Goal: Information Seeking & Learning: Learn about a topic

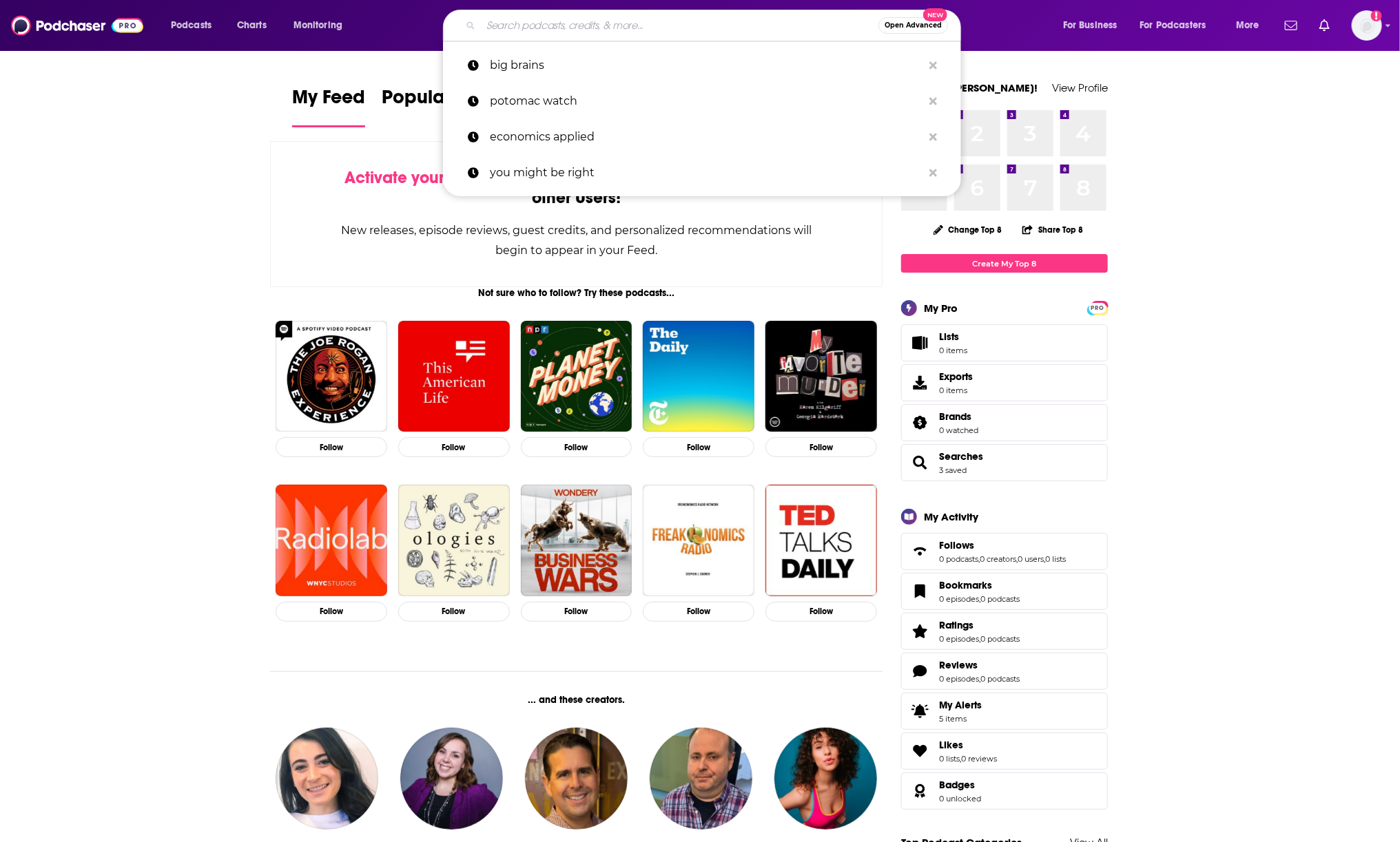
click at [658, 29] on input "Search podcasts, credits, & more..." at bounding box center [680, 25] width 398 height 22
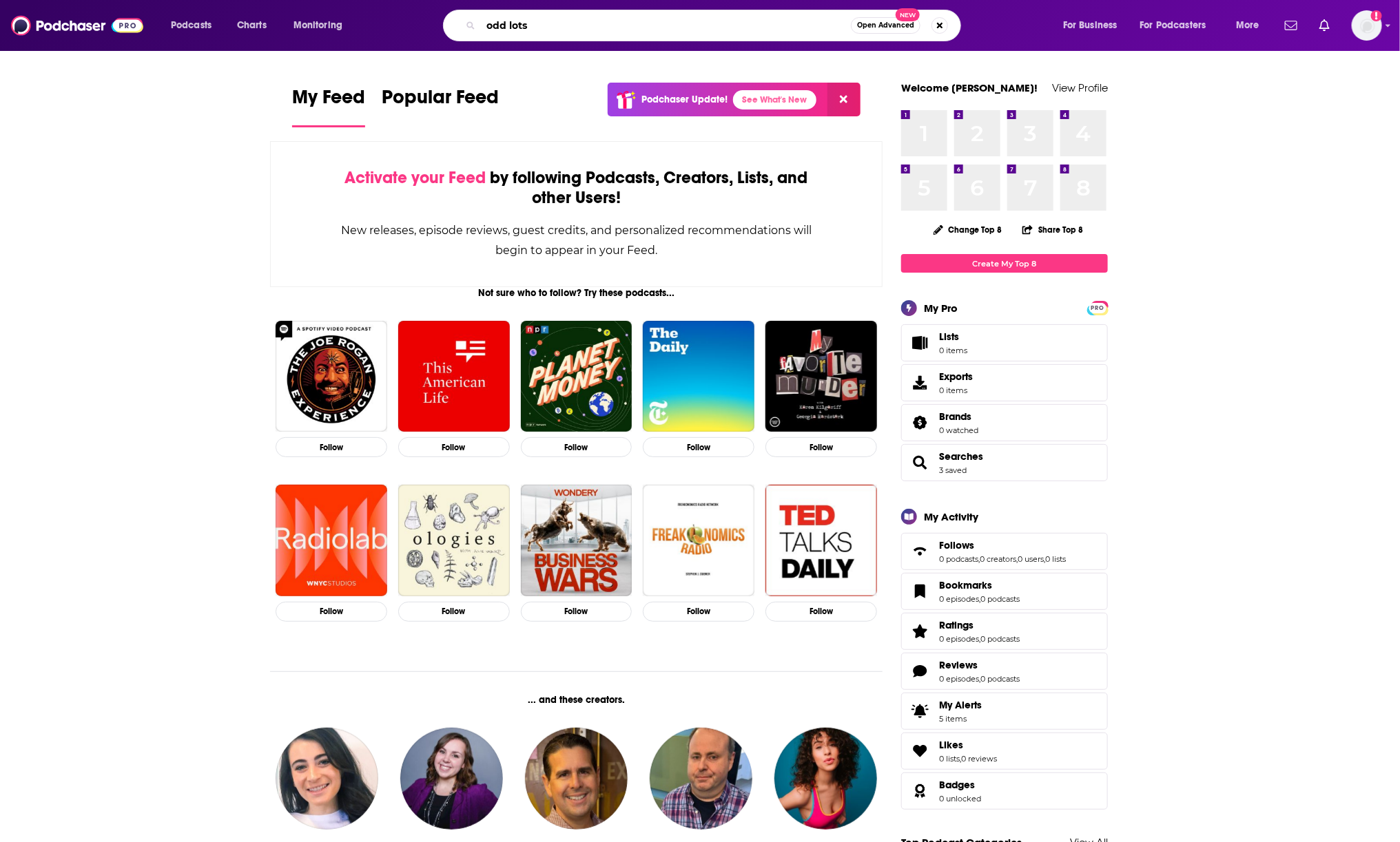
type input "odd lots"
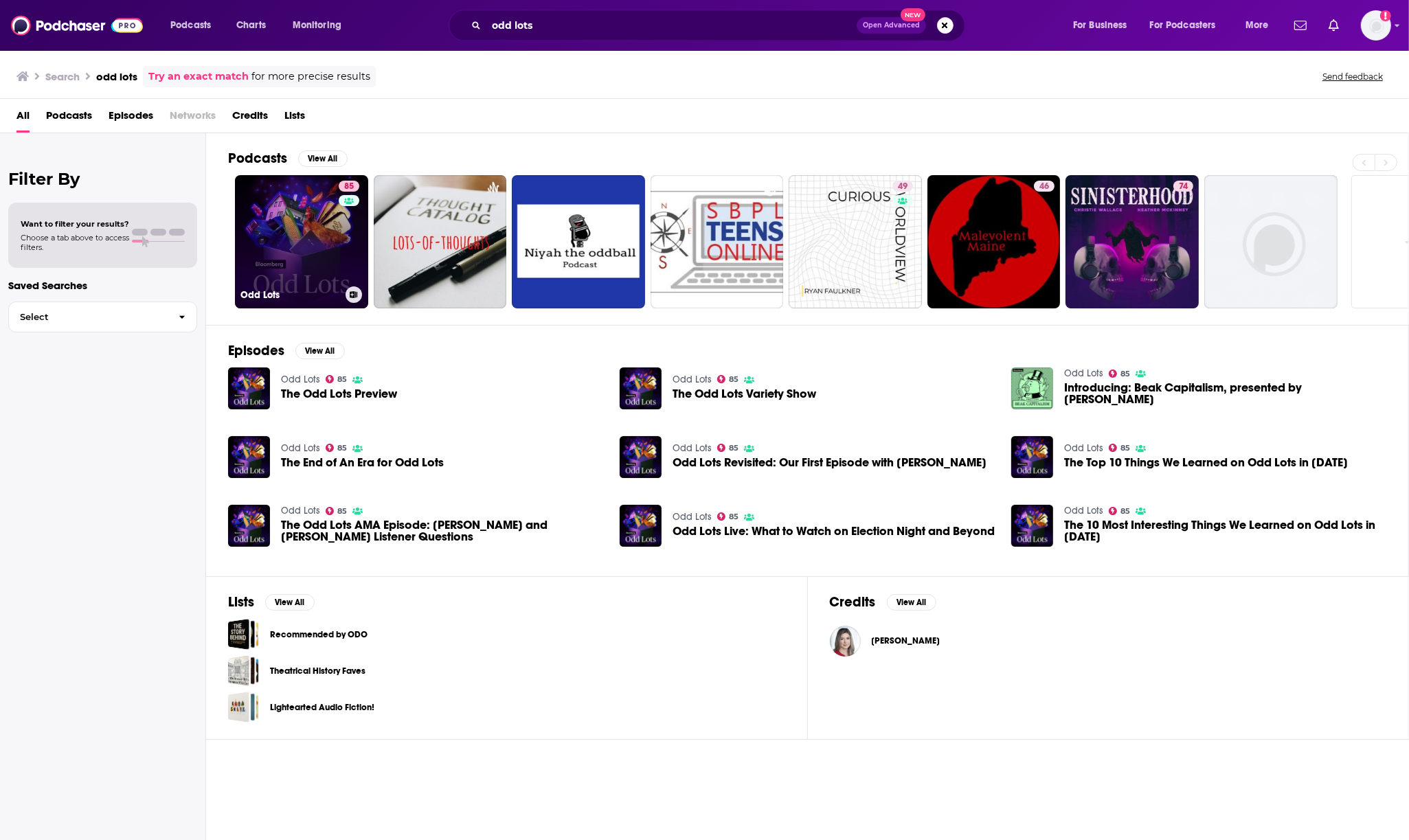
click at [309, 246] on link "85 Odd Lots" at bounding box center [301, 241] width 133 height 133
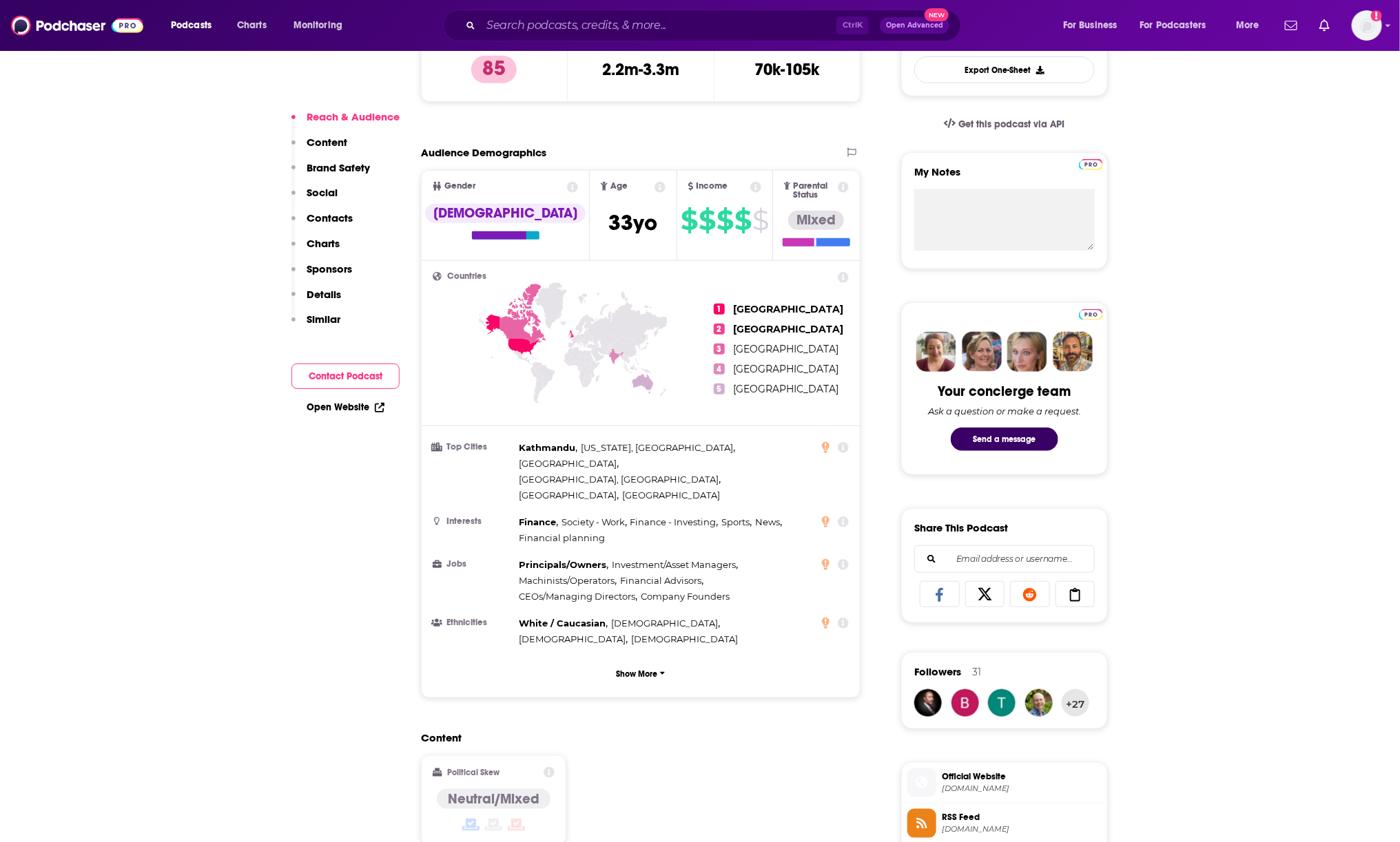
scroll to position [259, 0]
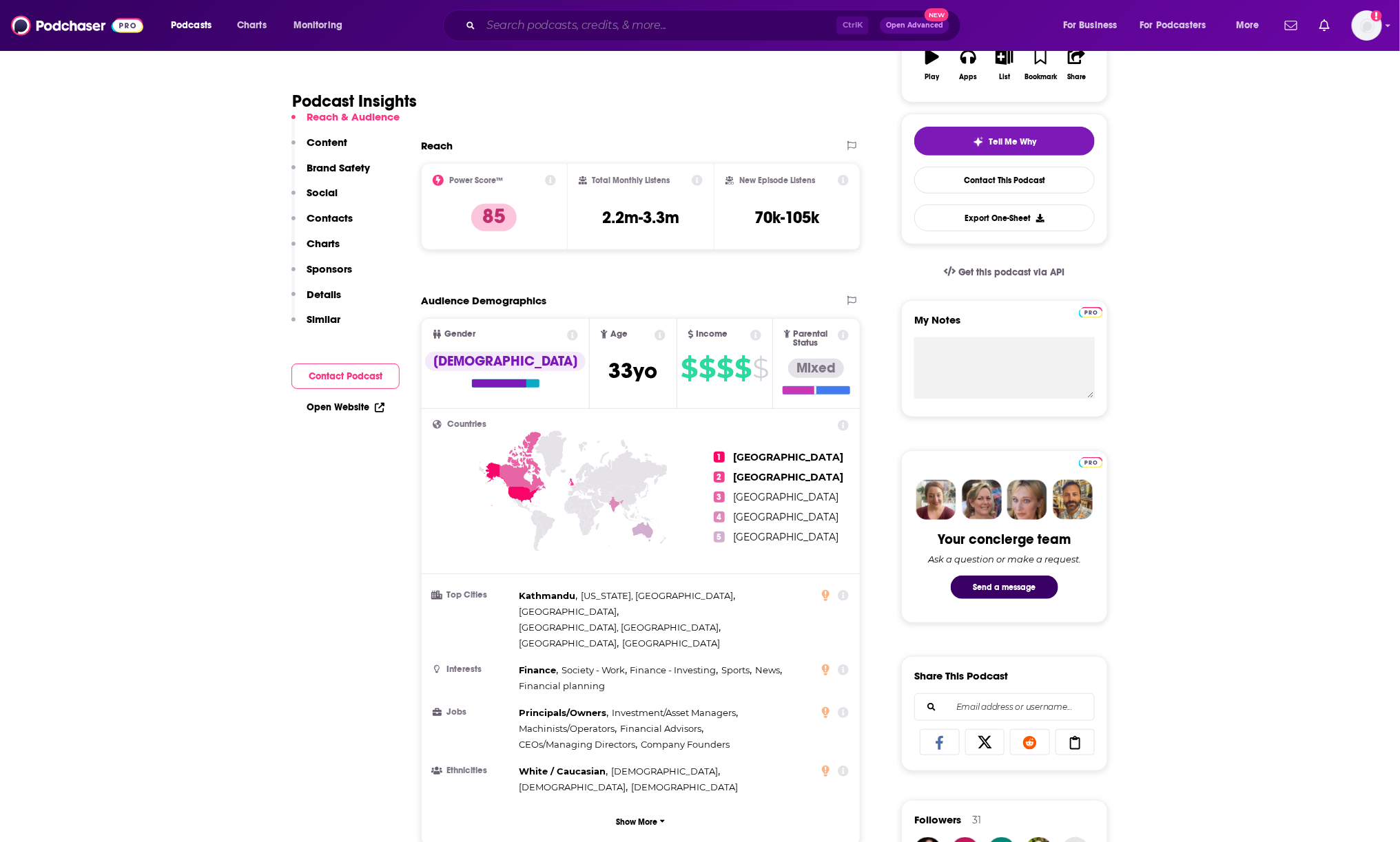
click at [528, 16] on input "Search podcasts, credits, & more..." at bounding box center [658, 25] width 356 height 22
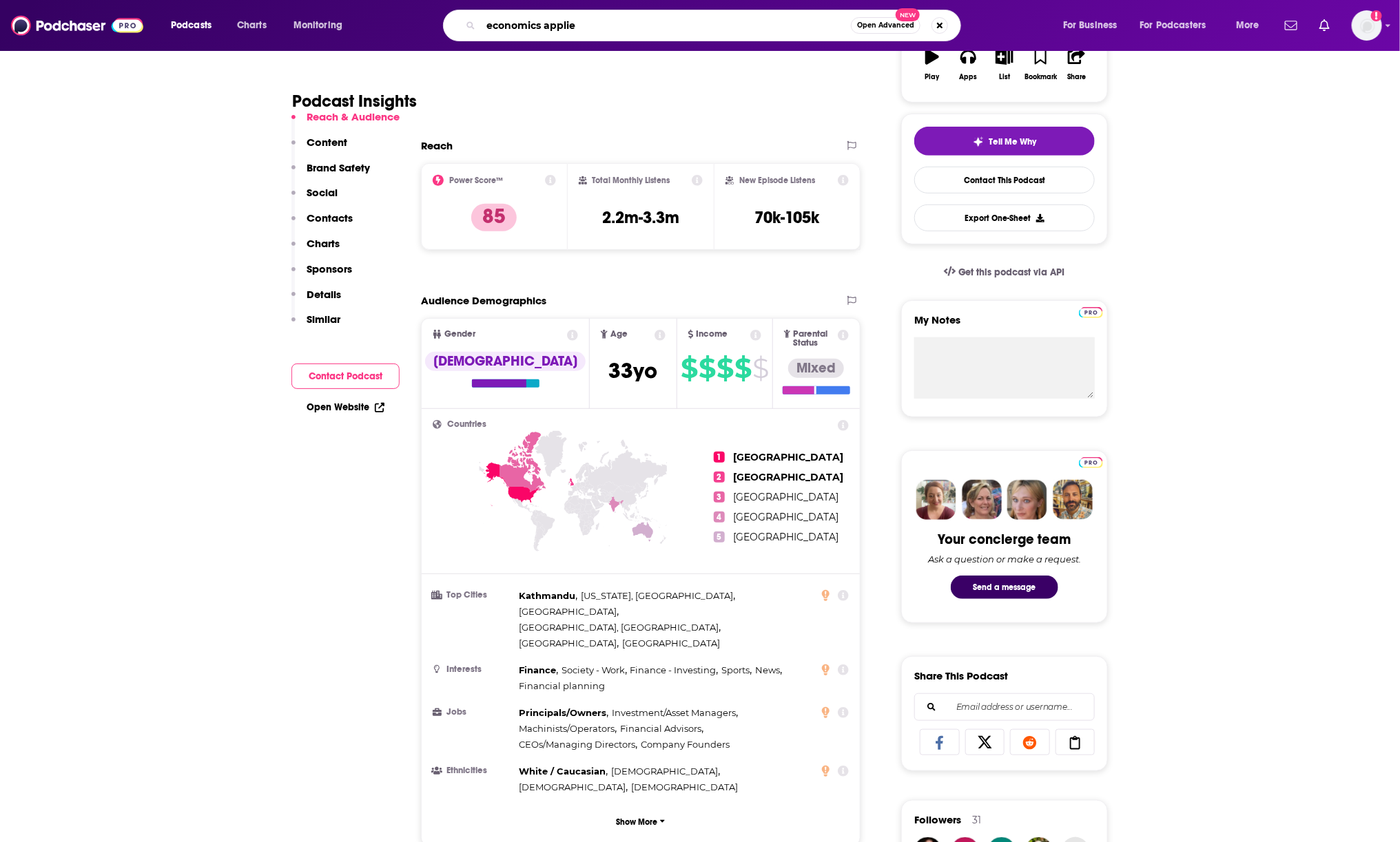
type input "economics applied"
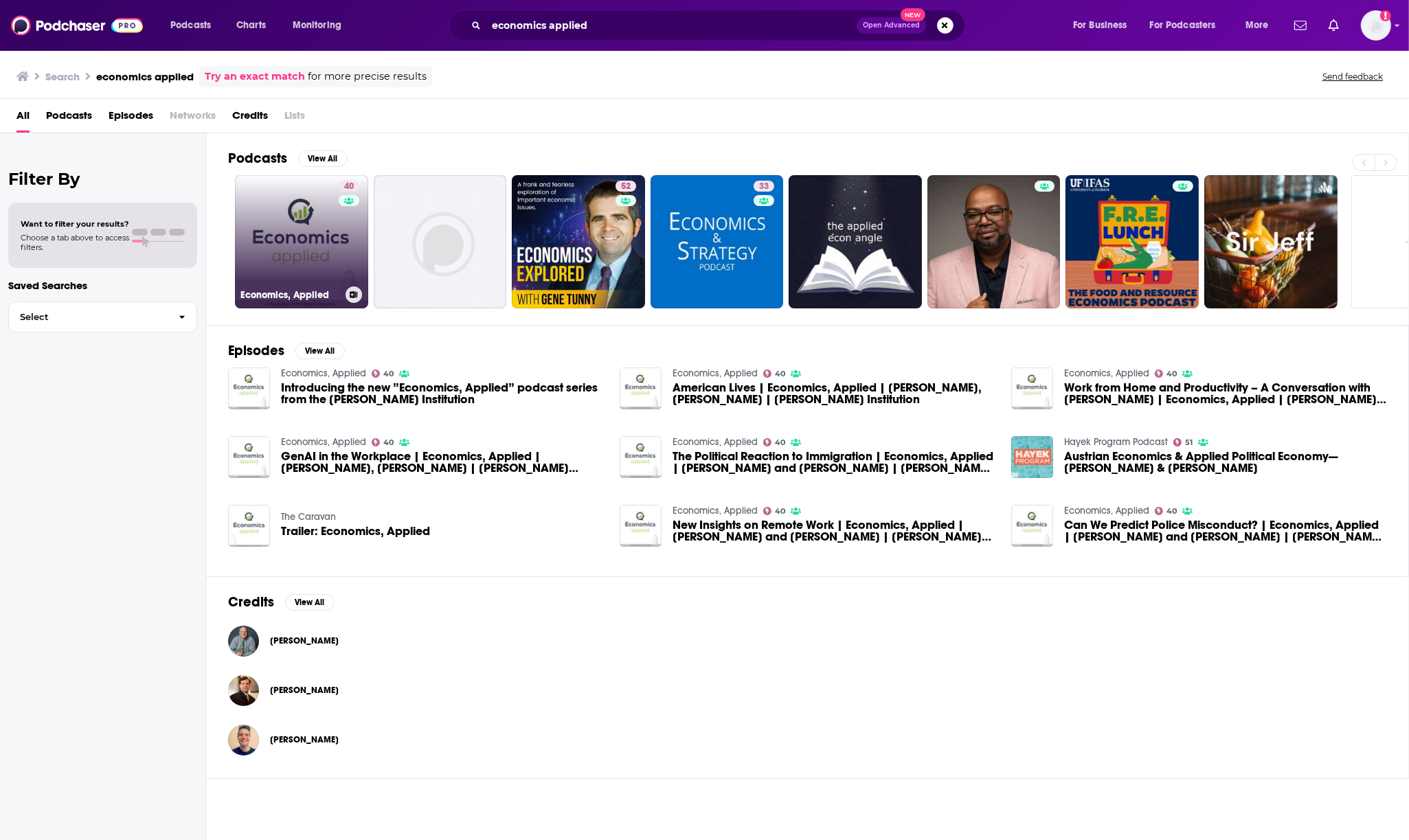
click at [297, 242] on link "40 Economics, Applied" at bounding box center [301, 241] width 133 height 133
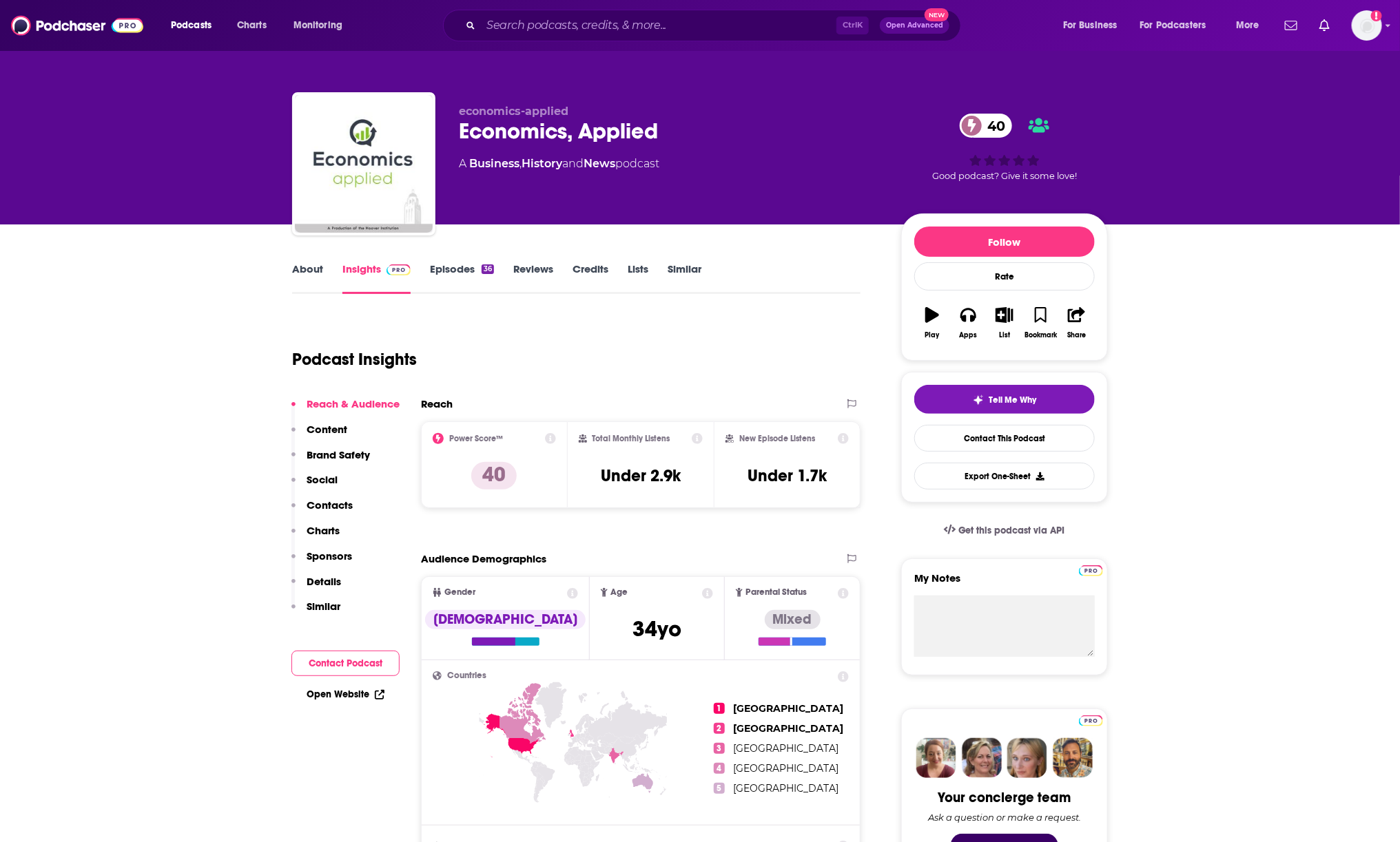
click at [443, 267] on link "Episodes 36" at bounding box center [461, 278] width 64 height 32
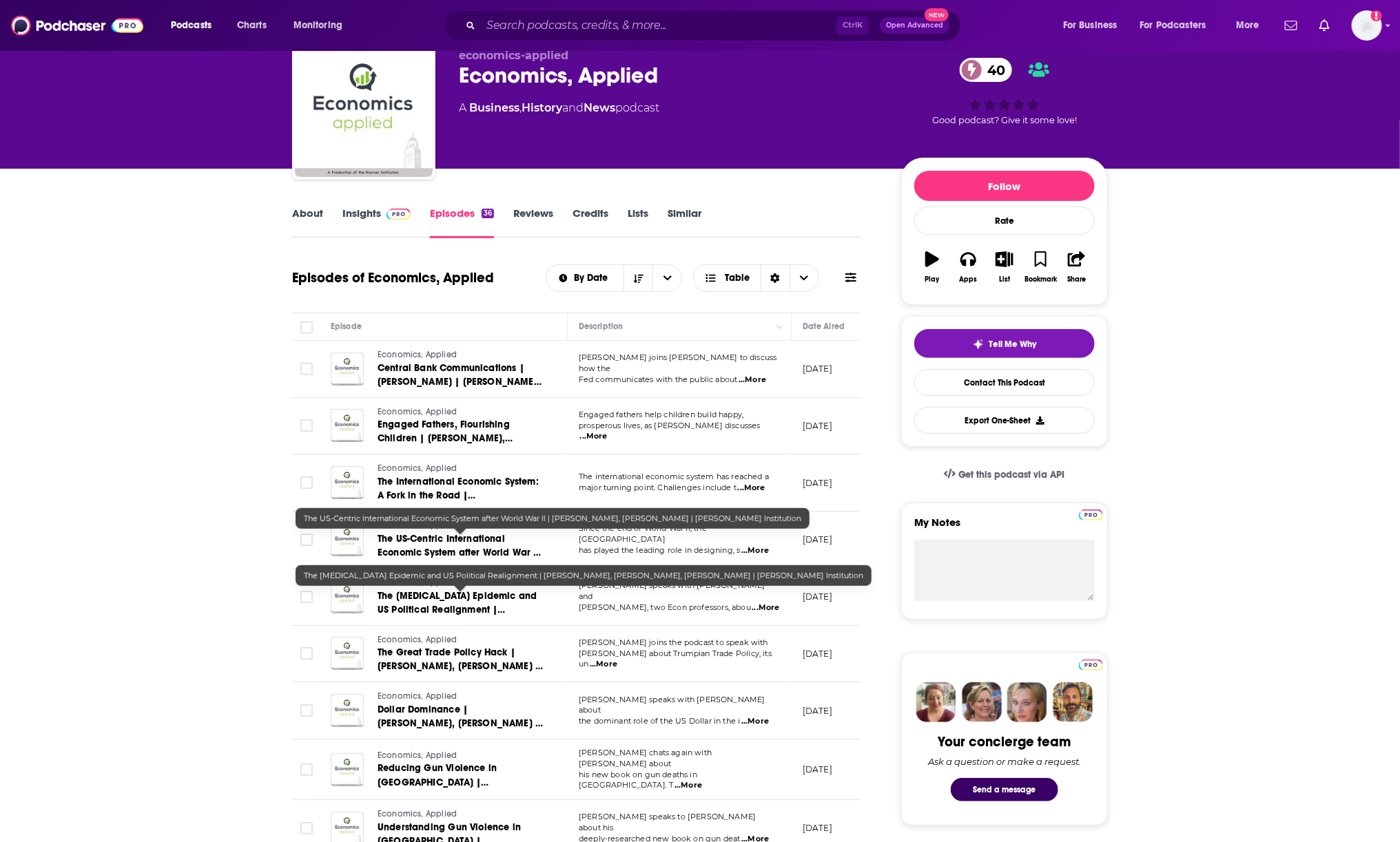
scroll to position [86, 0]
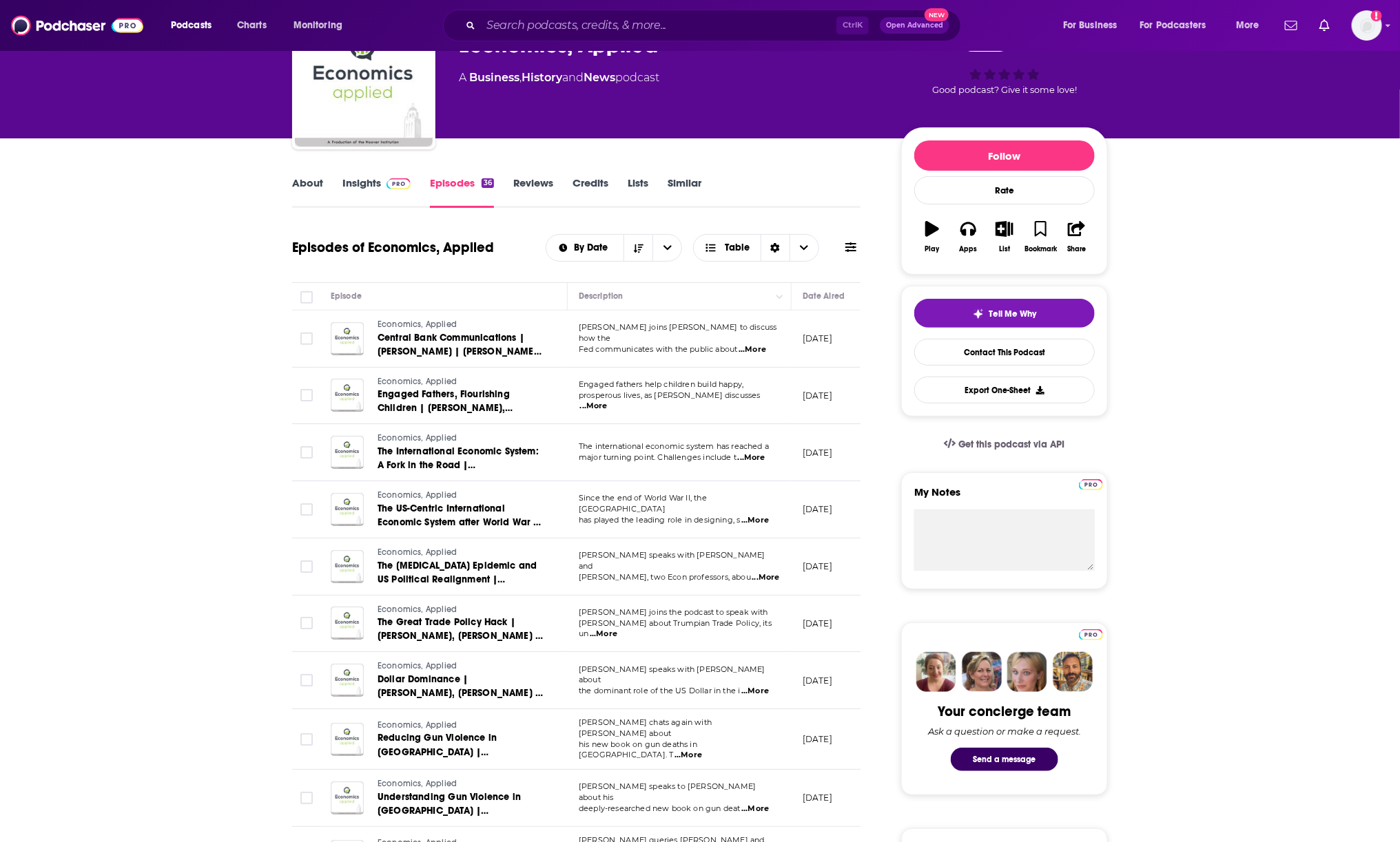
click at [398, 187] on img at bounding box center [399, 184] width 24 height 11
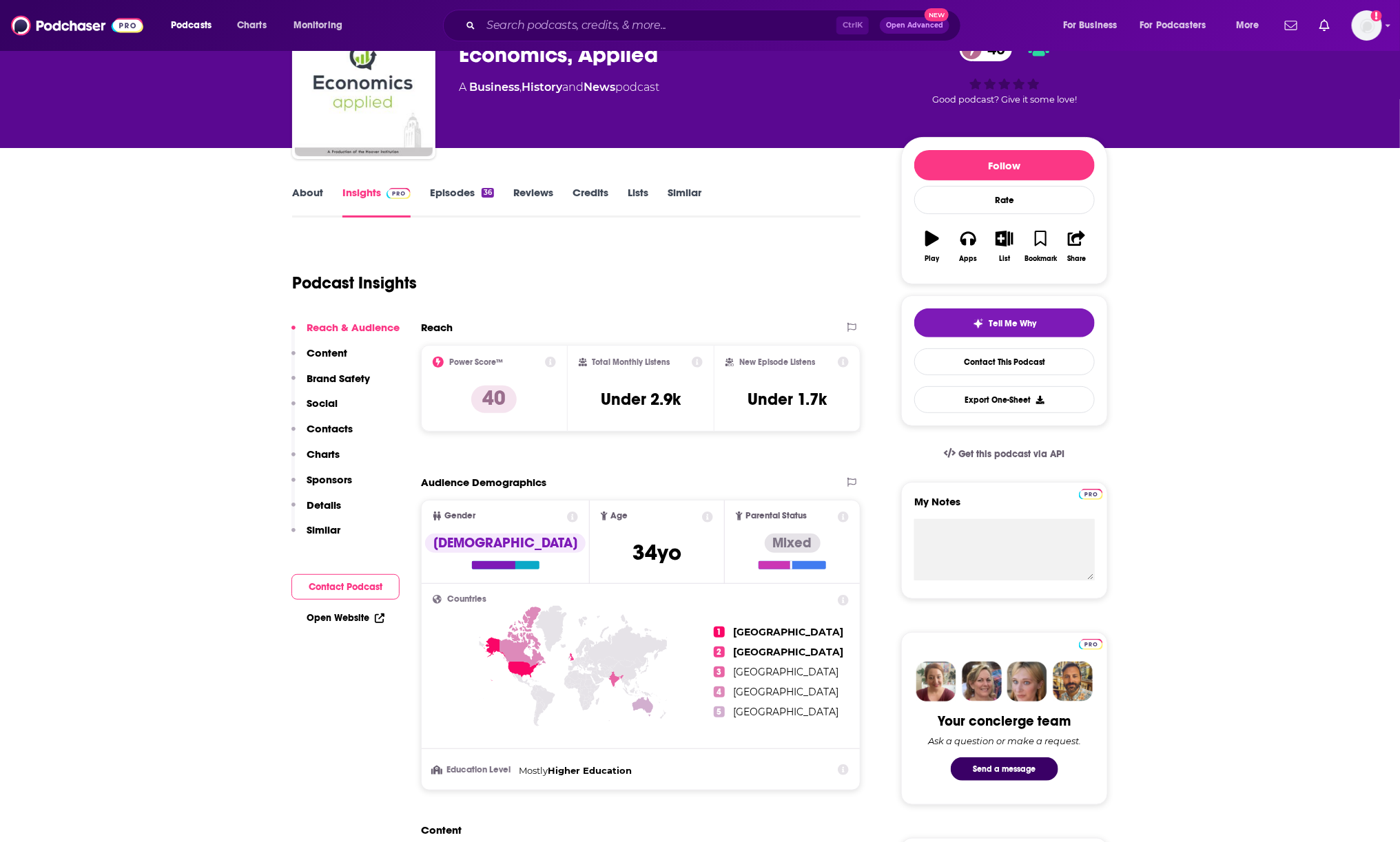
scroll to position [344, 0]
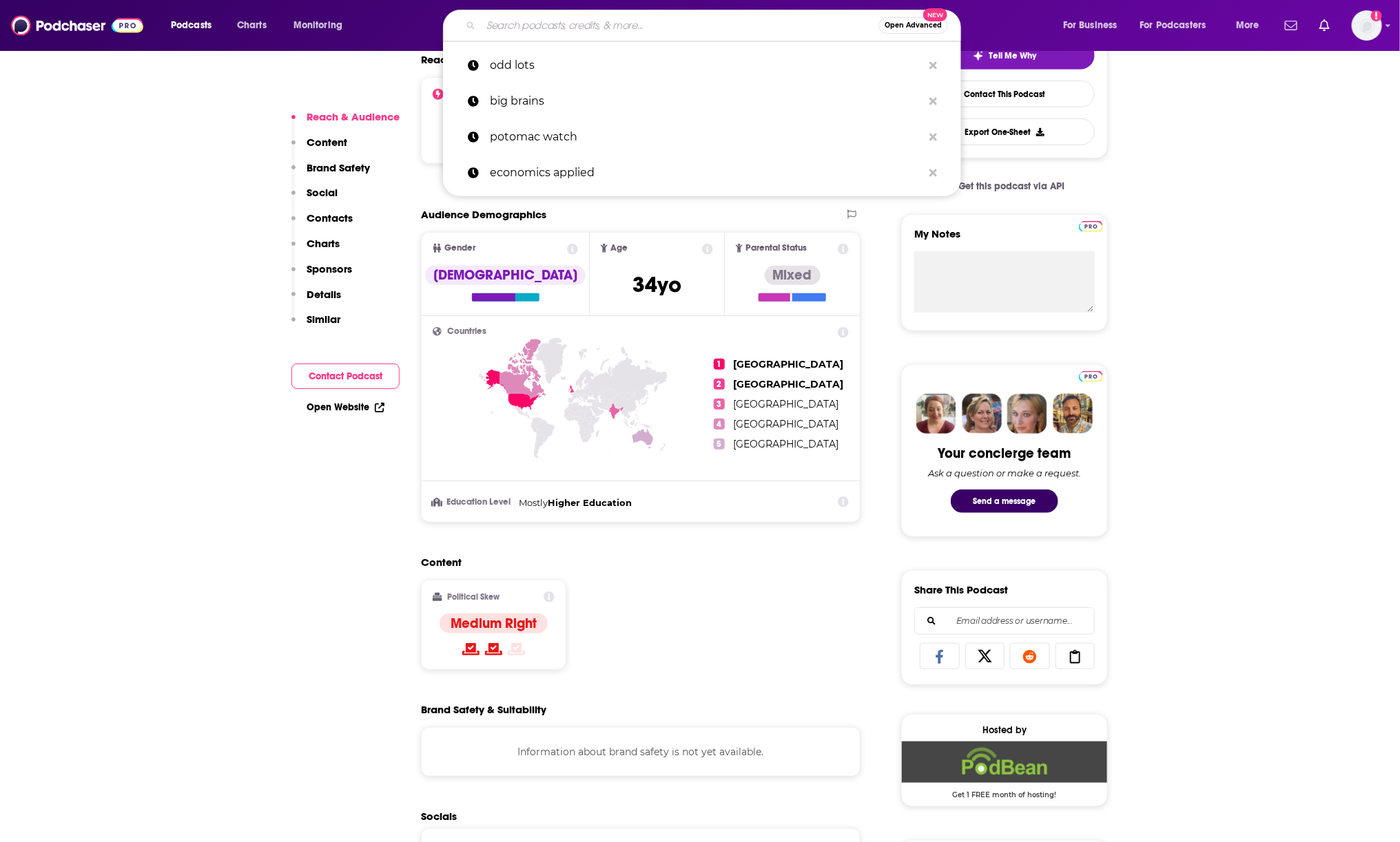
click at [567, 25] on input "Search podcasts, credits, & more..." at bounding box center [680, 25] width 398 height 22
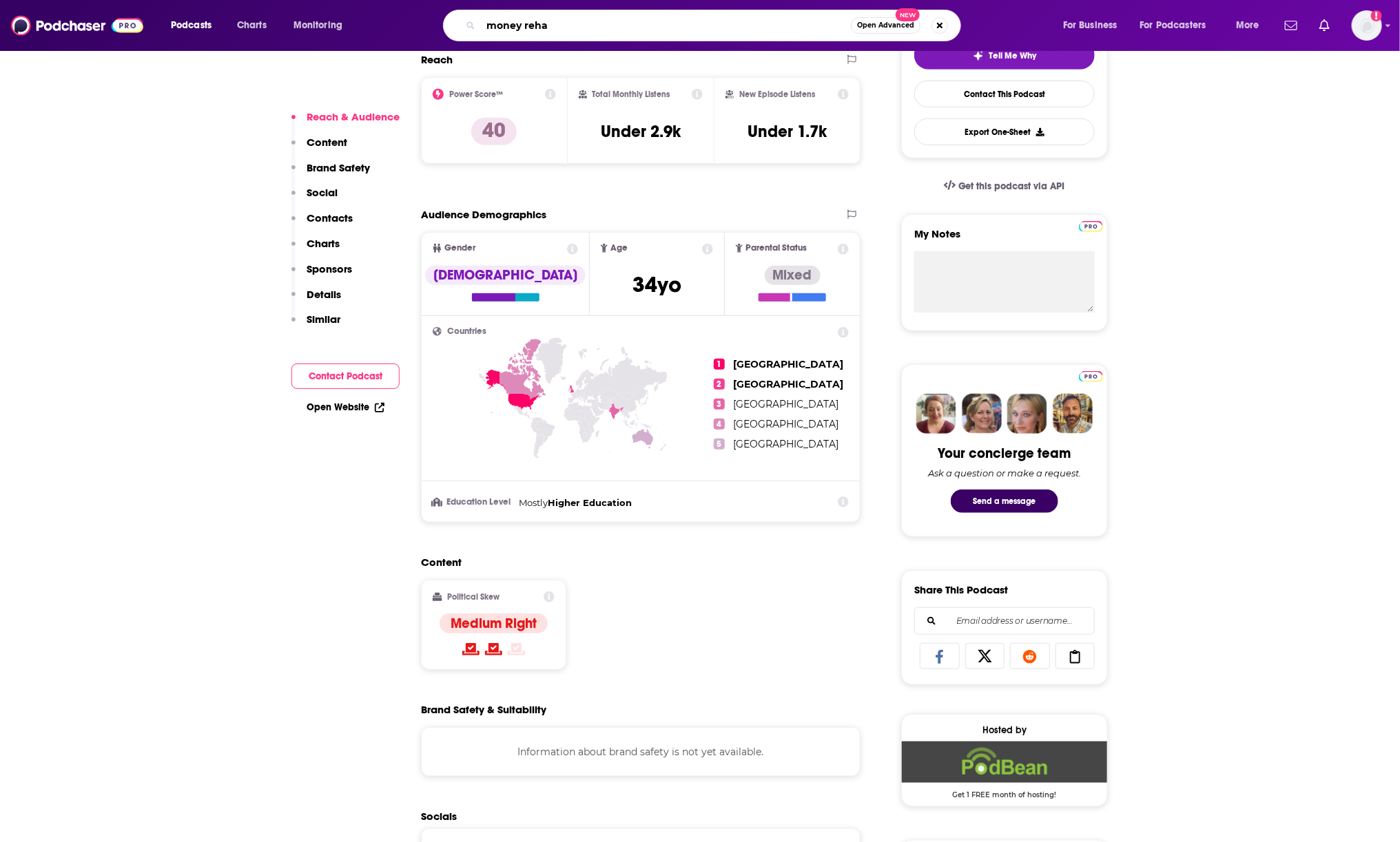
type input "money rehab"
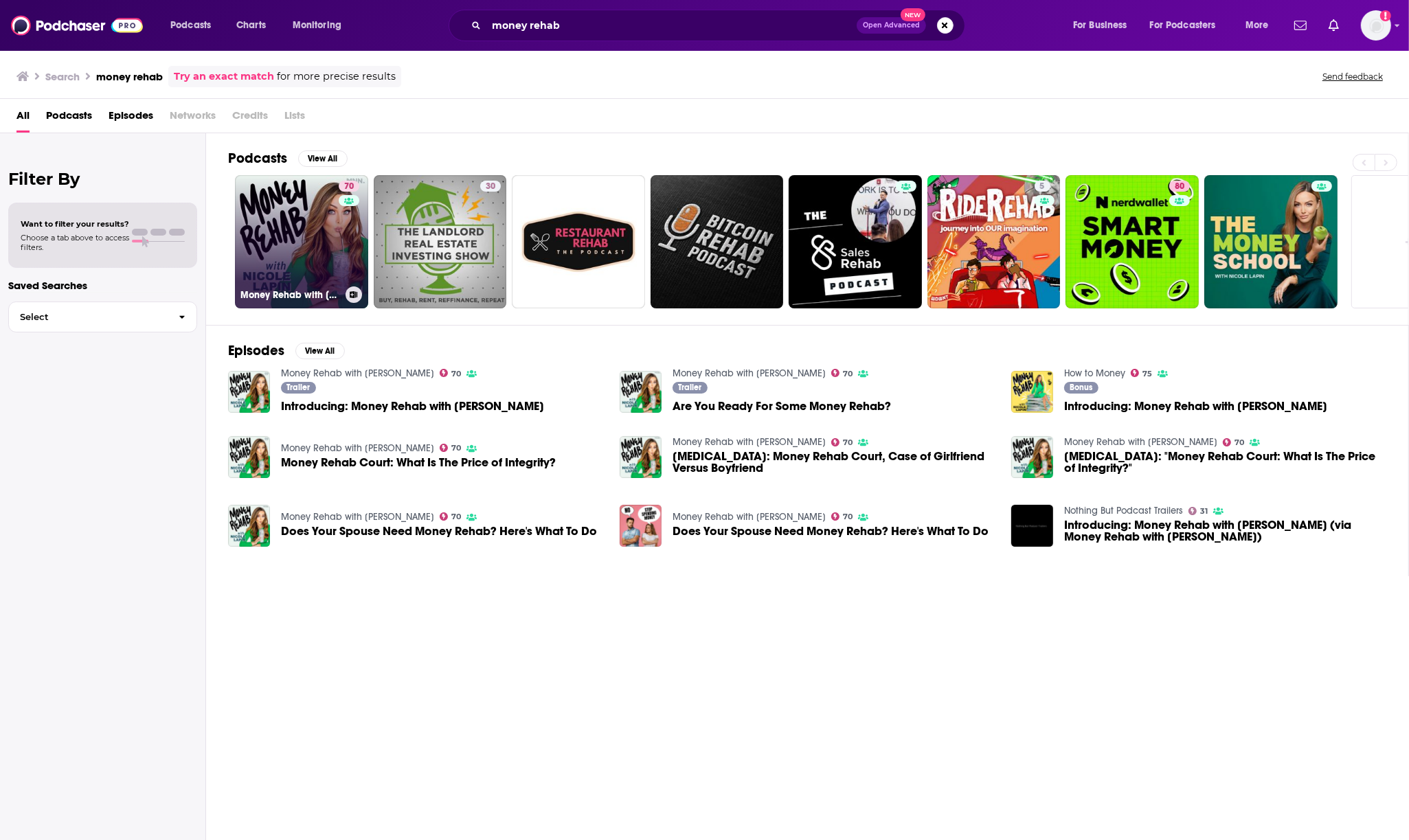
click at [324, 224] on link "70 Money Rehab with [PERSON_NAME]" at bounding box center [301, 241] width 133 height 133
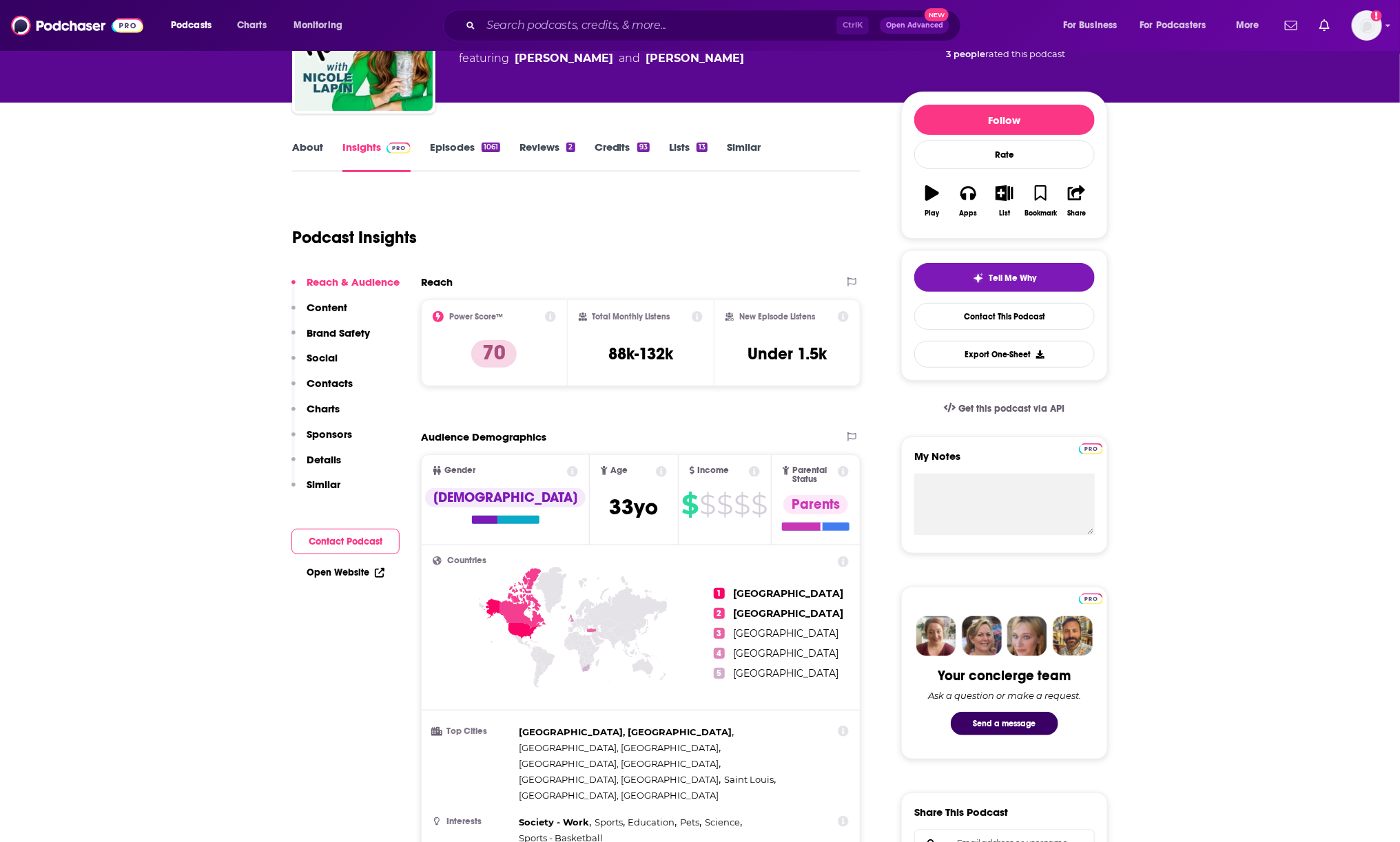
scroll to position [344, 0]
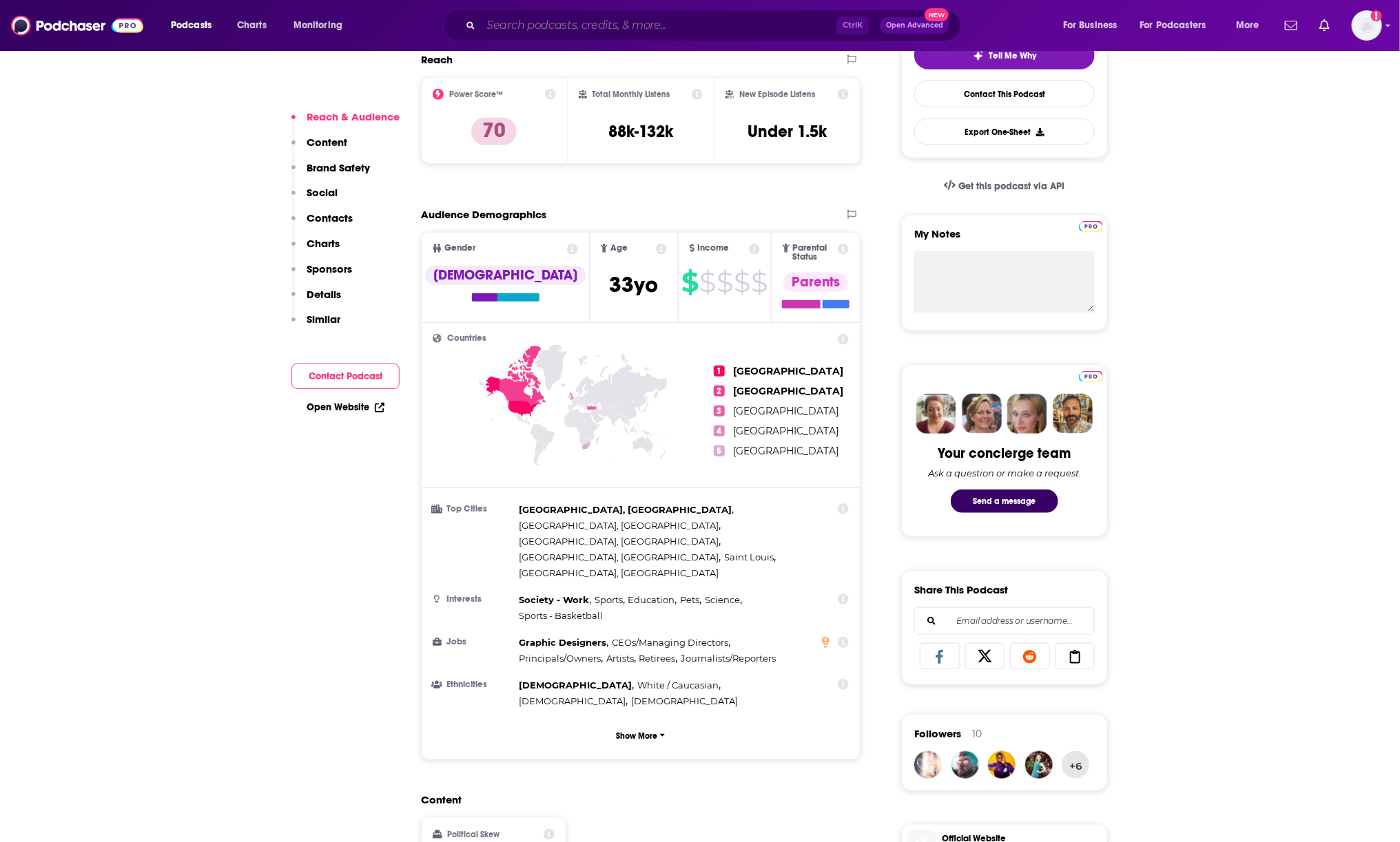
click at [582, 22] on input "Search podcasts, credits, & more..." at bounding box center [658, 25] width 356 height 22
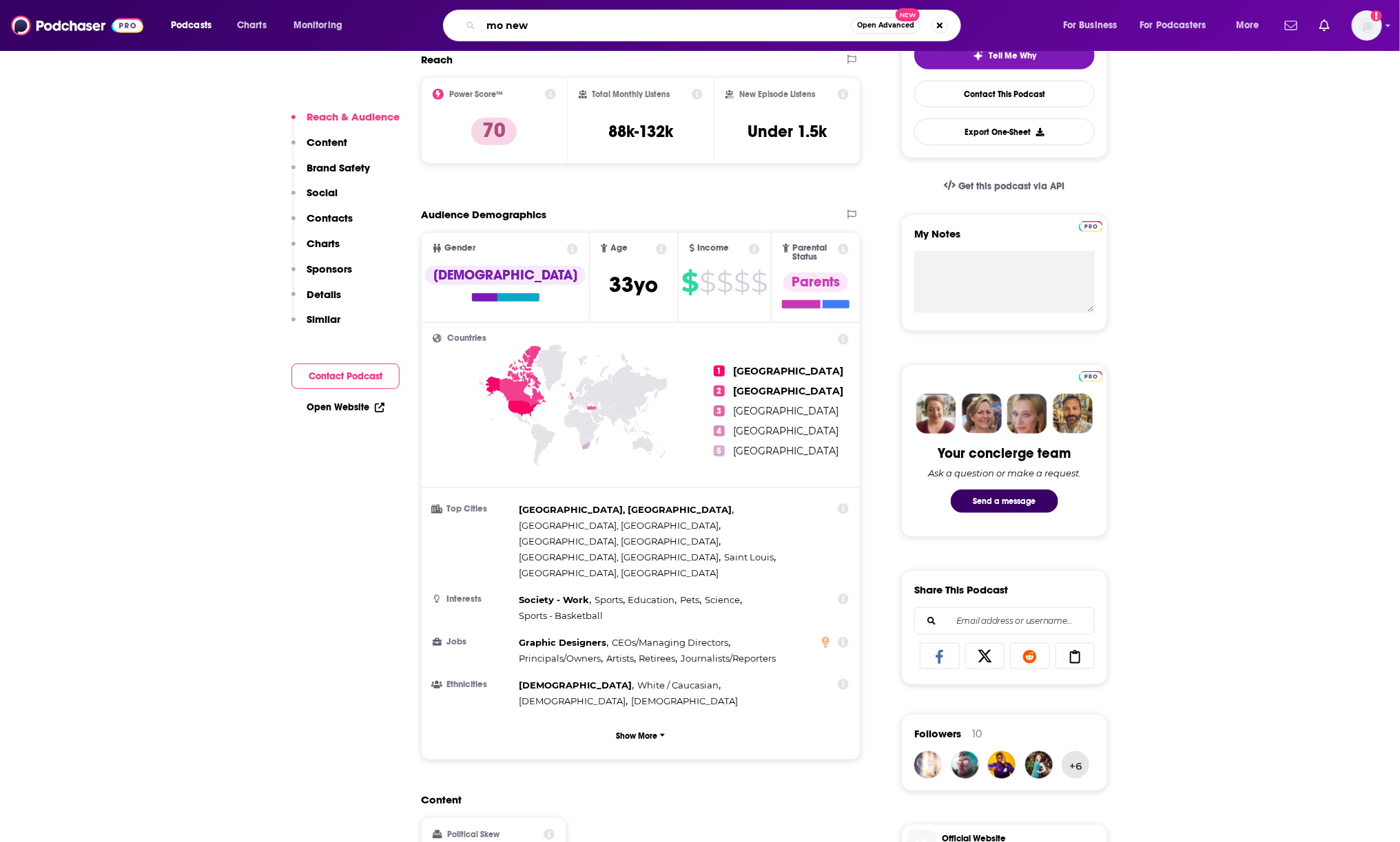
type input "mo news"
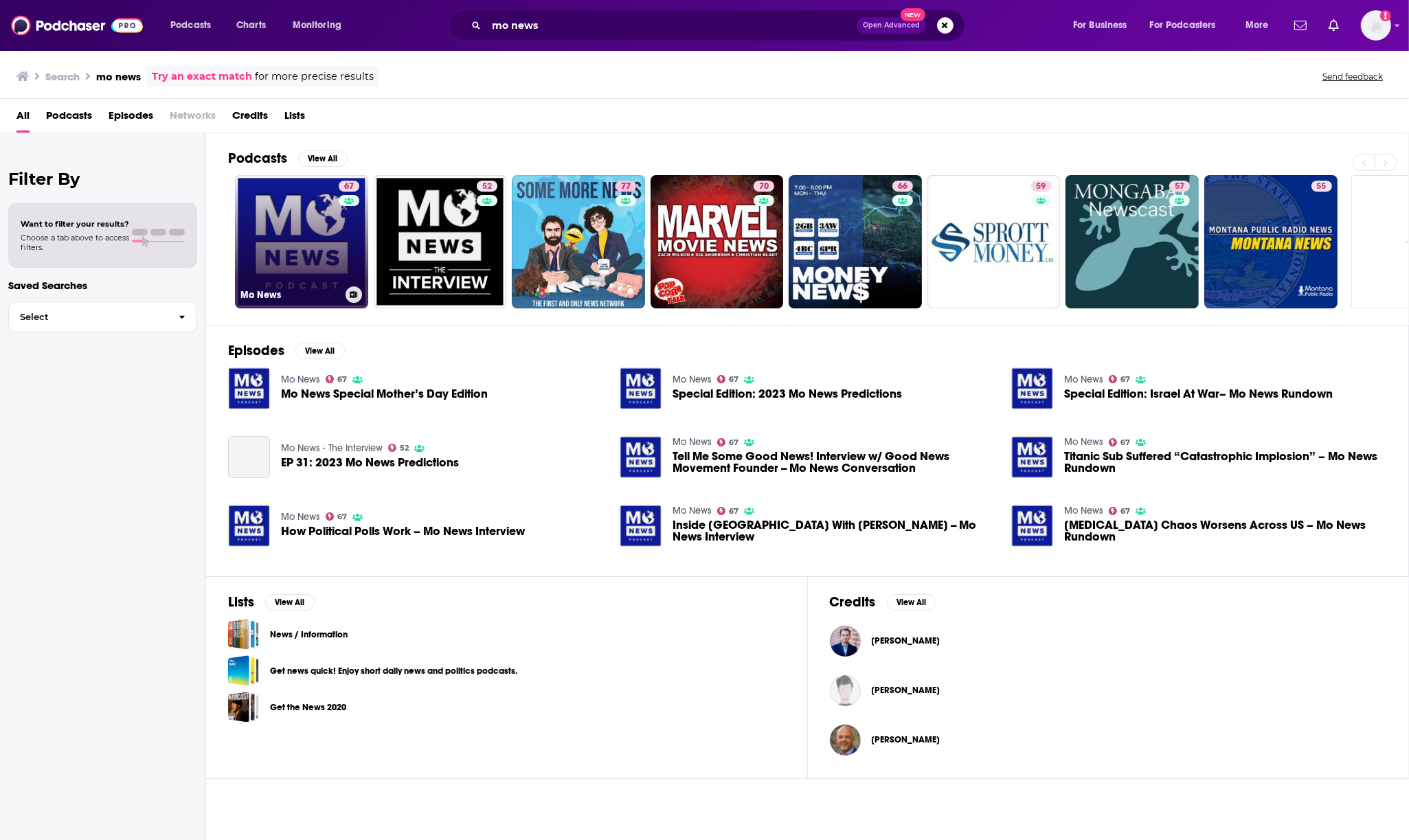
click at [260, 241] on link "67 Mo News" at bounding box center [301, 241] width 133 height 133
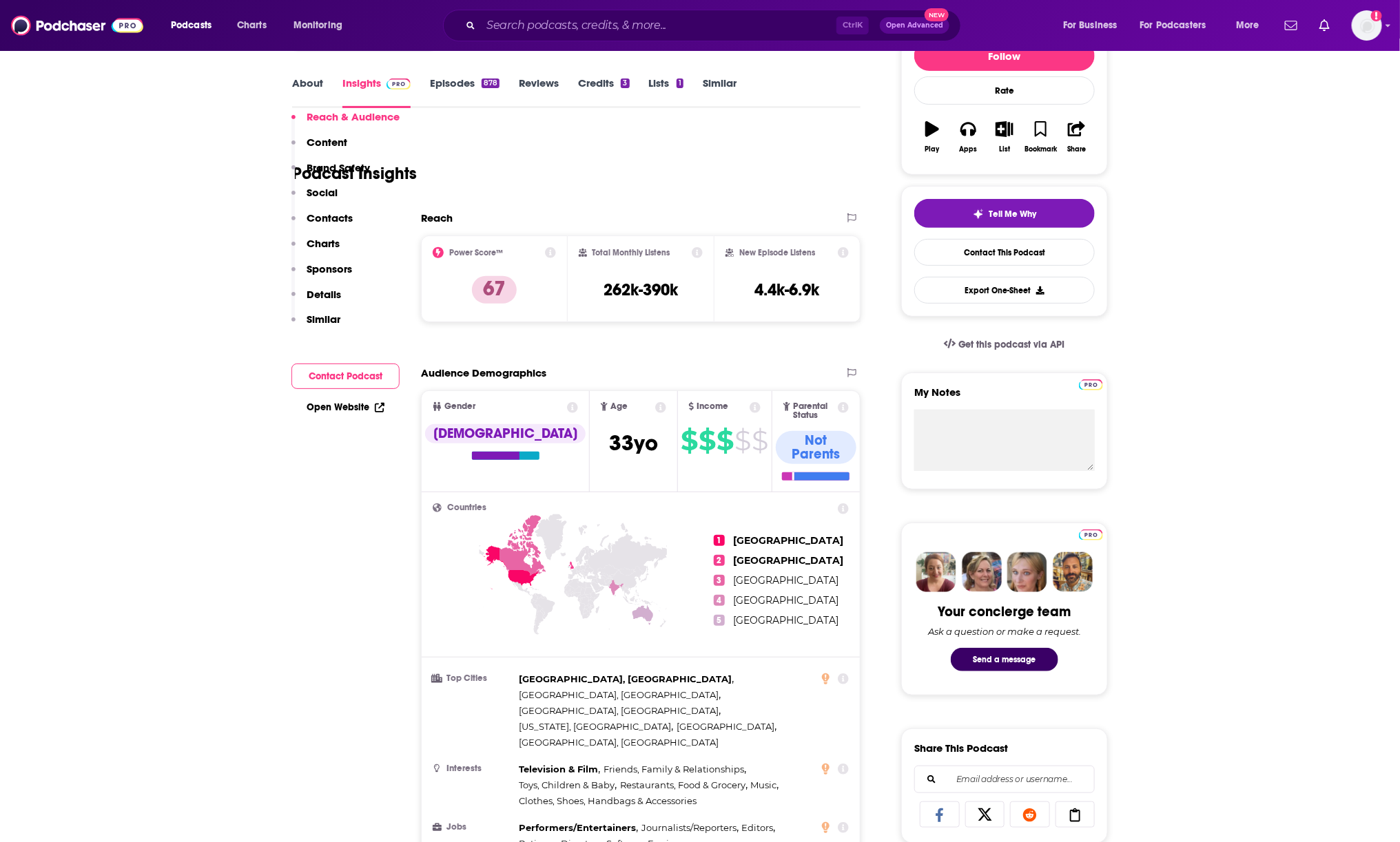
scroll to position [430, 0]
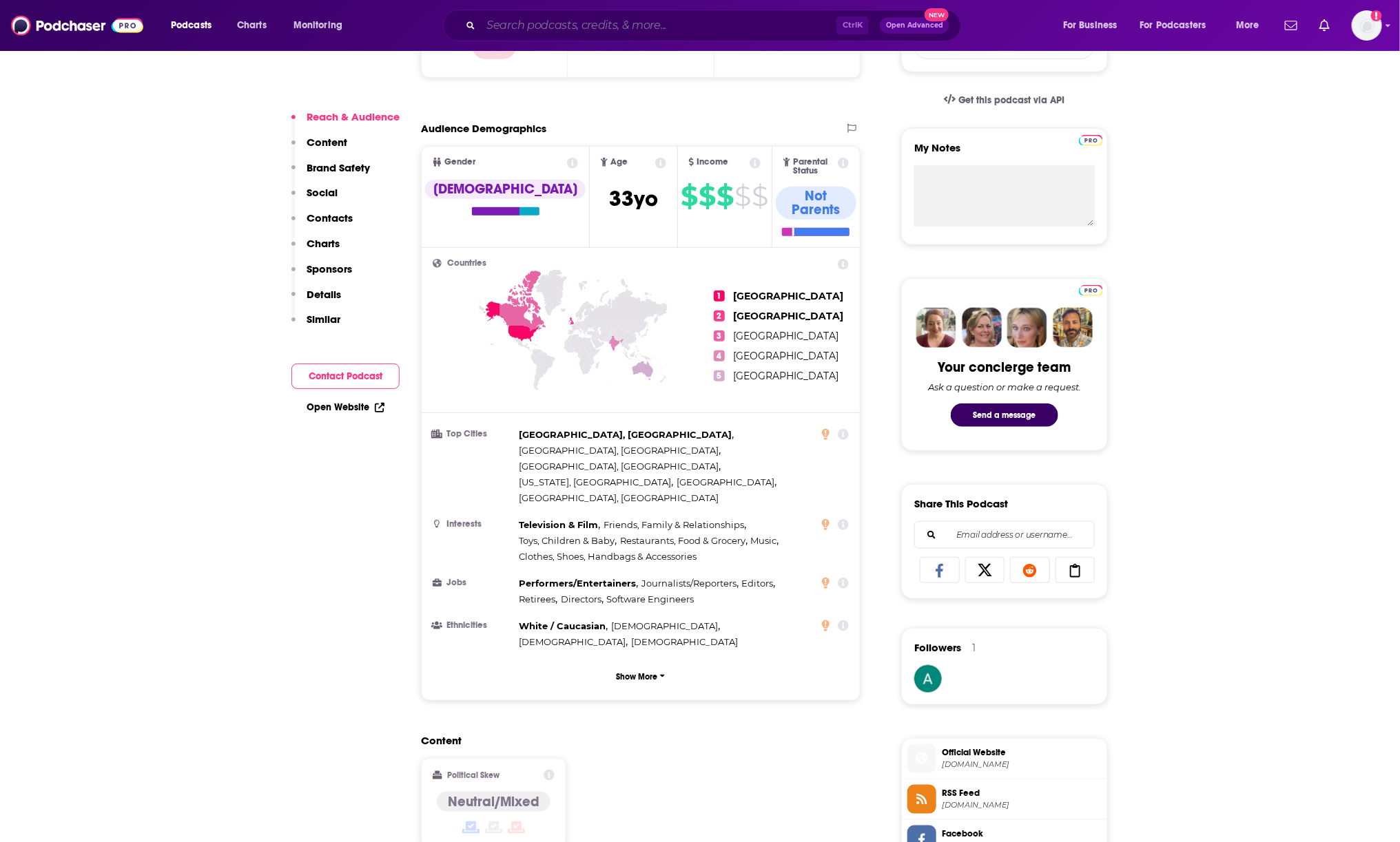
click at [799, 22] on input "Search podcasts, credits, & more..." at bounding box center [658, 25] width 356 height 22
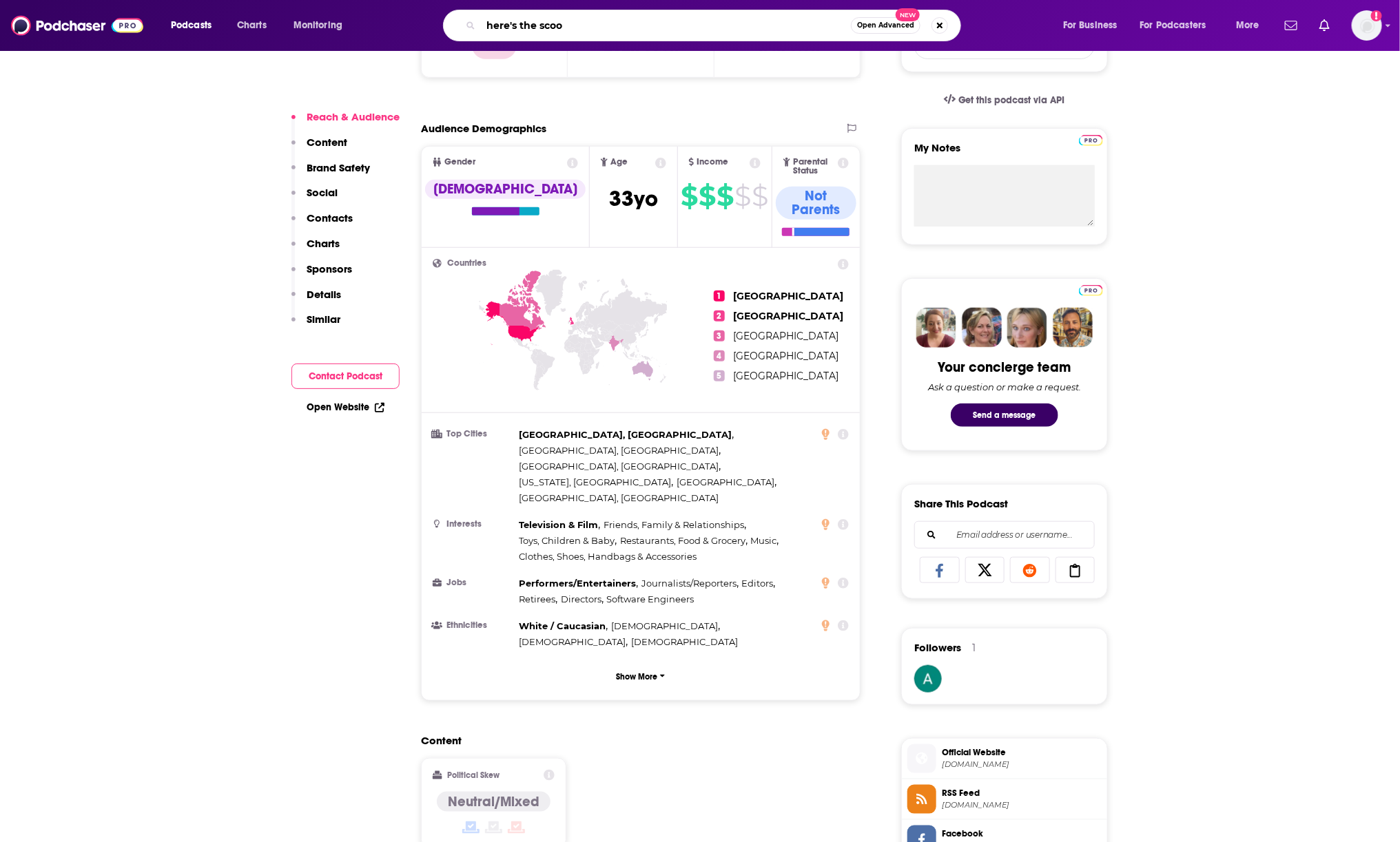
type input "here's the scoop"
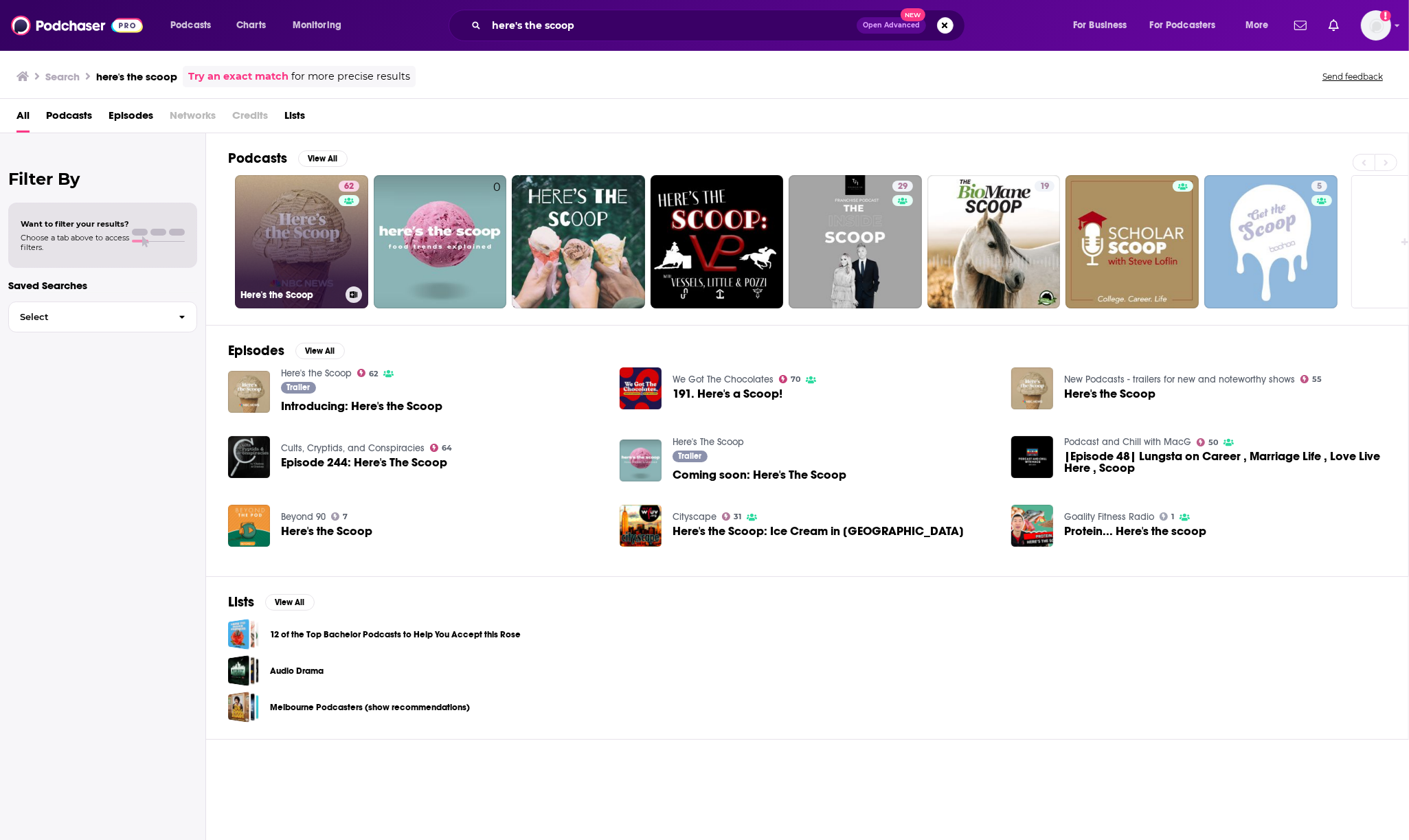
click at [245, 211] on link "62 Here's the Scoop" at bounding box center [301, 241] width 133 height 133
